Goal: Information Seeking & Learning: Learn about a topic

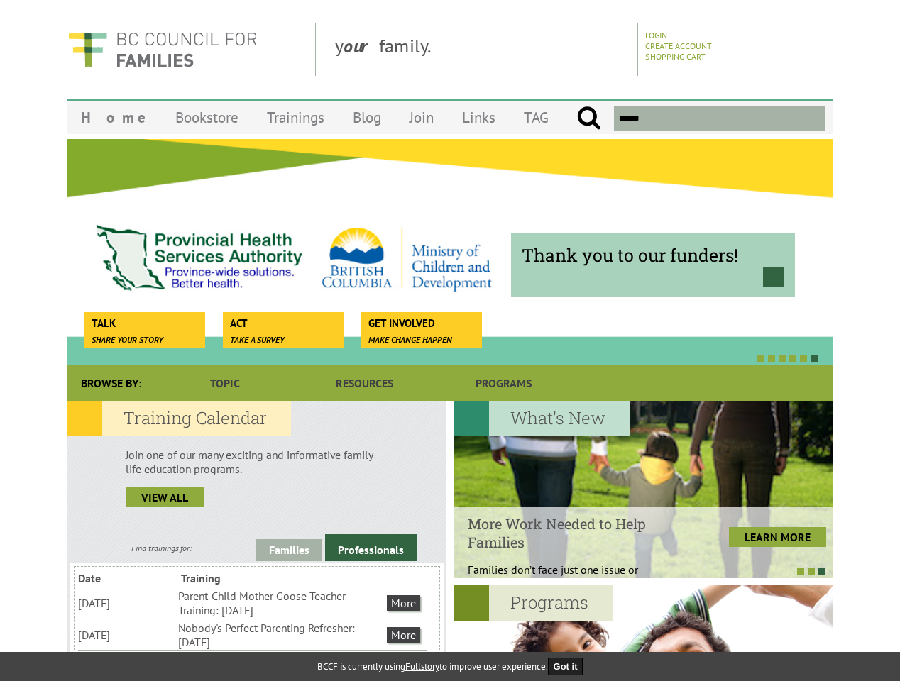
click at [450, 352] on div at bounding box center [434, 358] width 767 height 14
click at [450, 252] on div "Thank you to our funders!" at bounding box center [450, 251] width 767 height 227
click at [434, 358] on div at bounding box center [434, 358] width 767 height 14
click at [289, 550] on link "Families" at bounding box center [289, 550] width 66 height 22
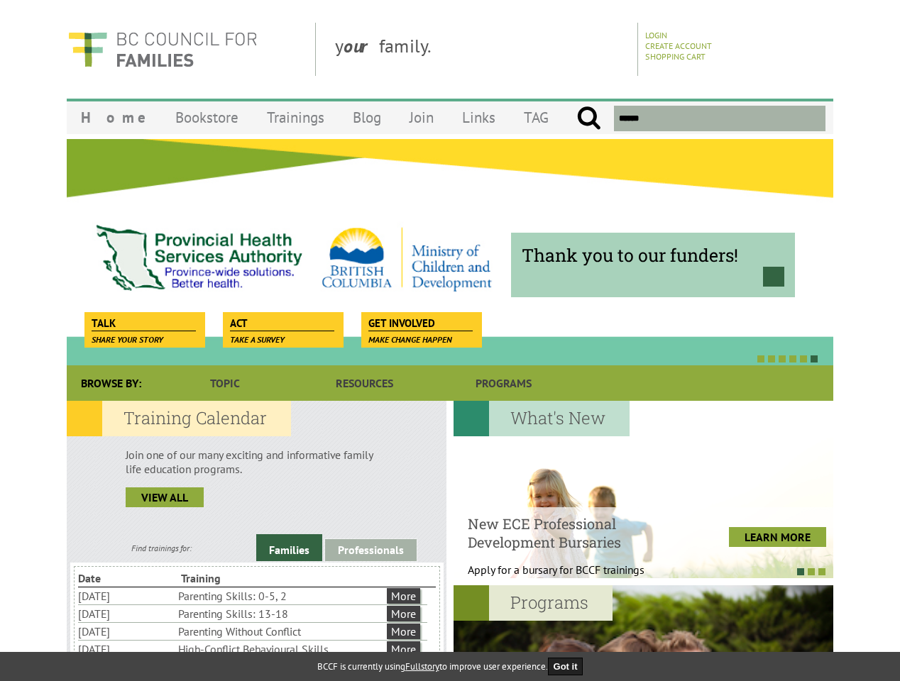
click at [371, 548] on link "Professionals" at bounding box center [371, 550] width 92 height 22
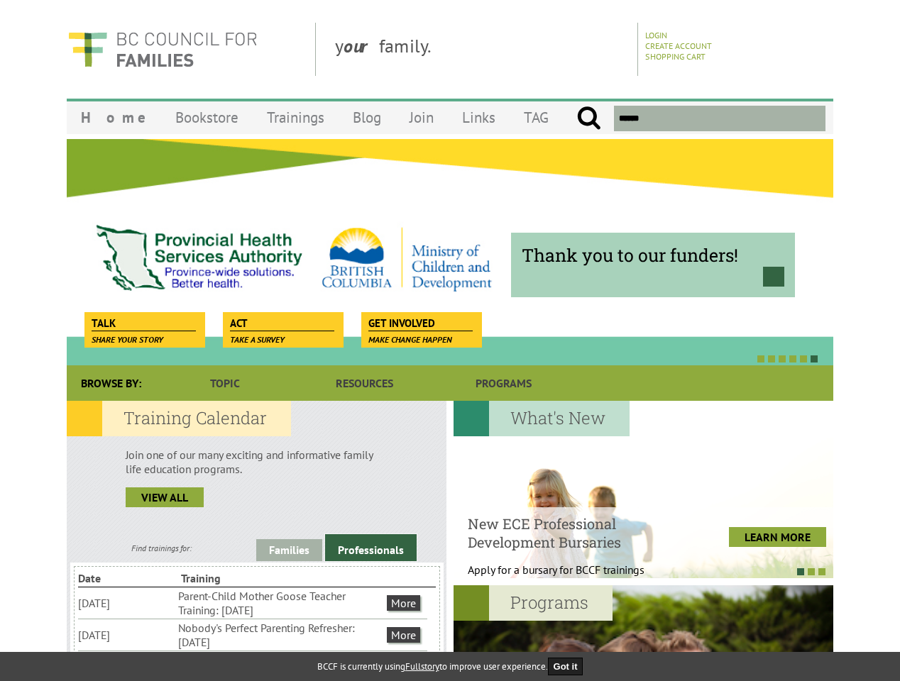
click at [253, 635] on li "Nobody's Perfect Parenting Refresher: [DATE]" at bounding box center [281, 635] width 206 height 31
click at [636, 571] on div at bounding box center [636, 571] width 380 height 14
click at [643, 633] on div at bounding box center [644, 674] width 380 height 177
click at [570, 666] on button "Got it" at bounding box center [565, 667] width 35 height 18
